Goal: Information Seeking & Learning: Learn about a topic

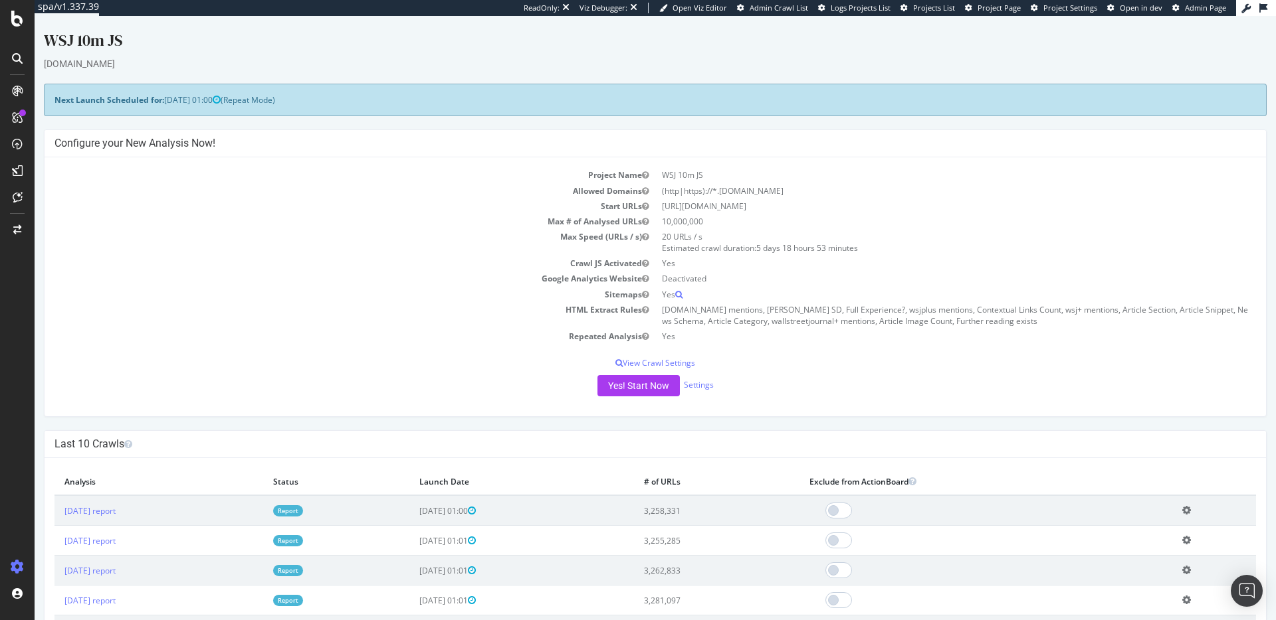
click at [235, 308] on td "HTML Extract Rules" at bounding box center [354, 315] width 601 height 27
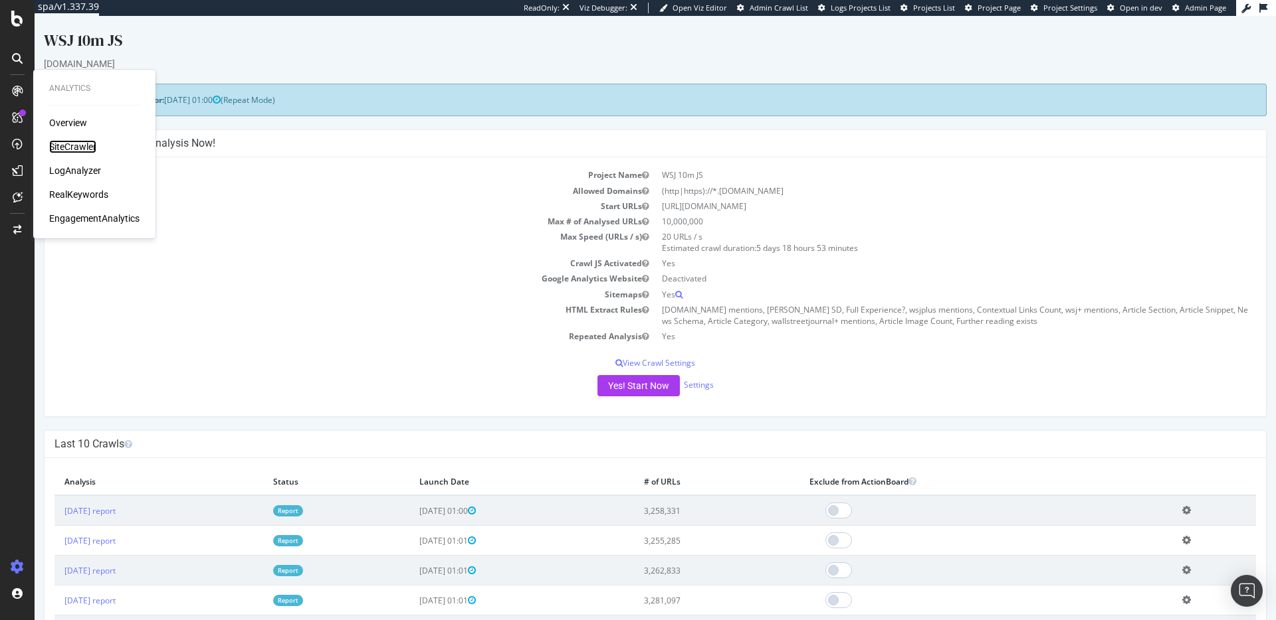
click at [79, 140] on div "SiteCrawler" at bounding box center [72, 146] width 47 height 13
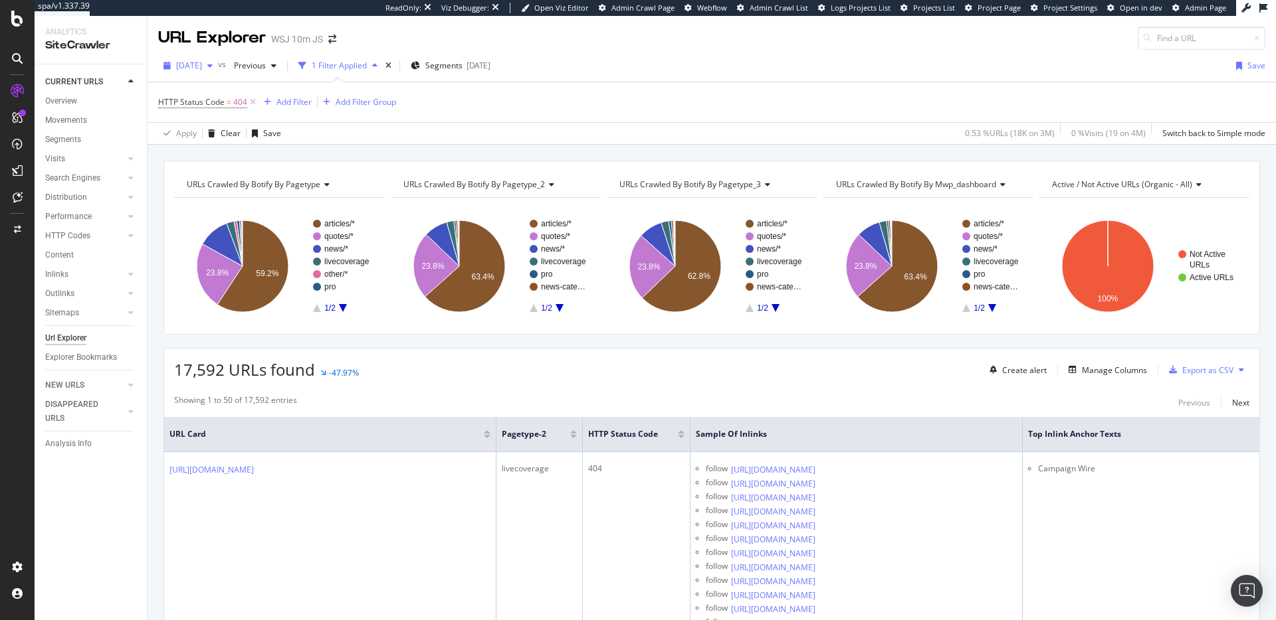
click at [202, 62] on span "[DATE]" at bounding box center [189, 65] width 26 height 11
click at [227, 183] on div "[DATE]" at bounding box center [228, 187] width 102 height 12
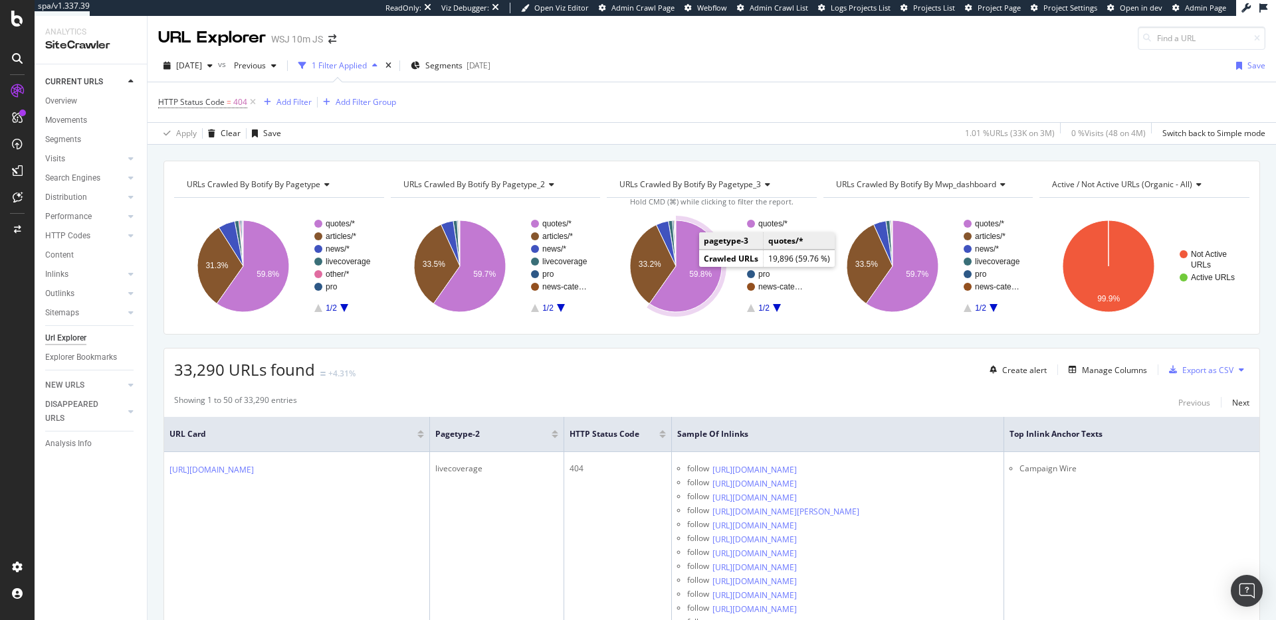
click at [690, 276] on text "59.8%" at bounding box center [700, 274] width 23 height 9
